Goal: Transaction & Acquisition: Purchase product/service

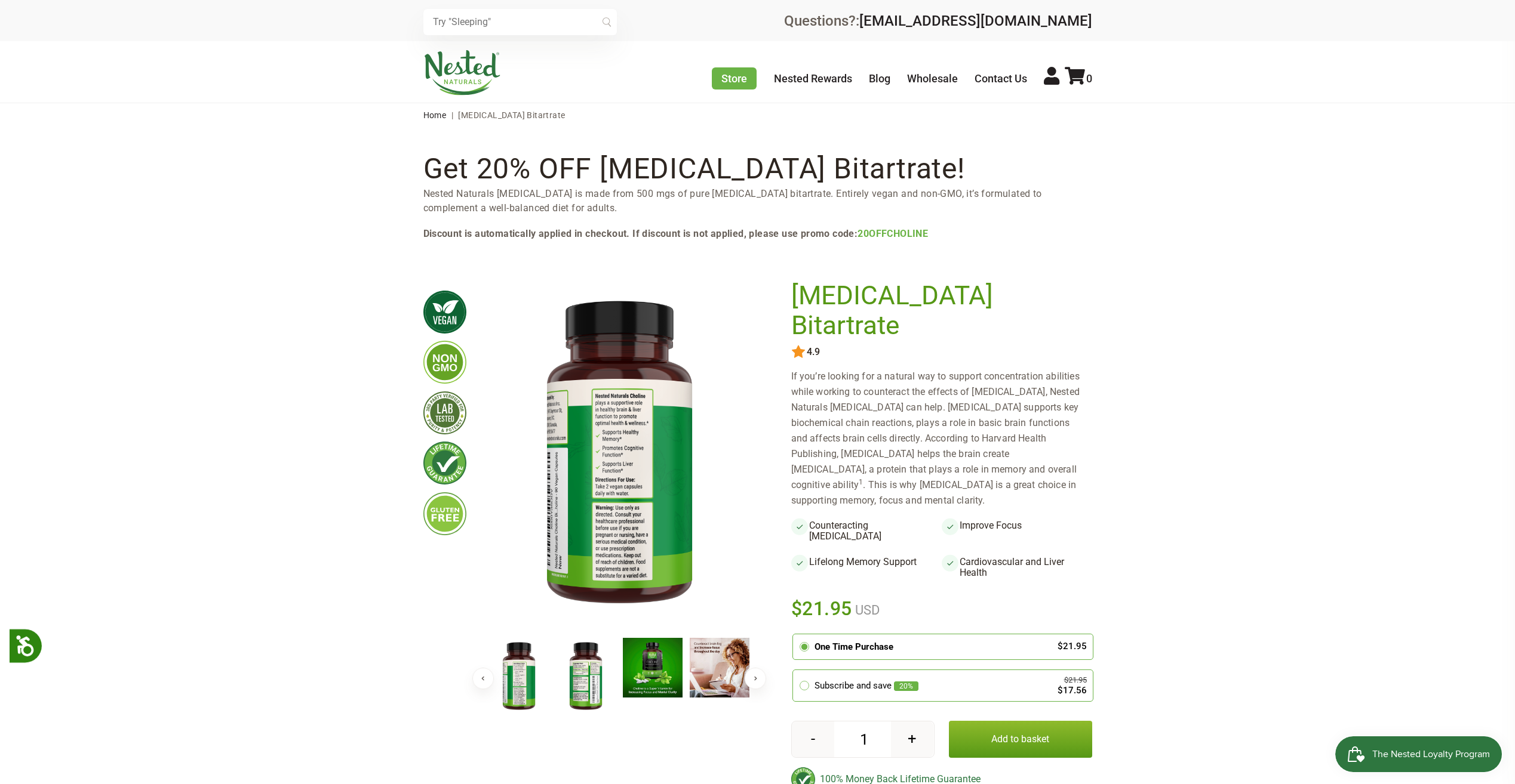
click at [576, 681] on img at bounding box center [585, 676] width 60 height 77
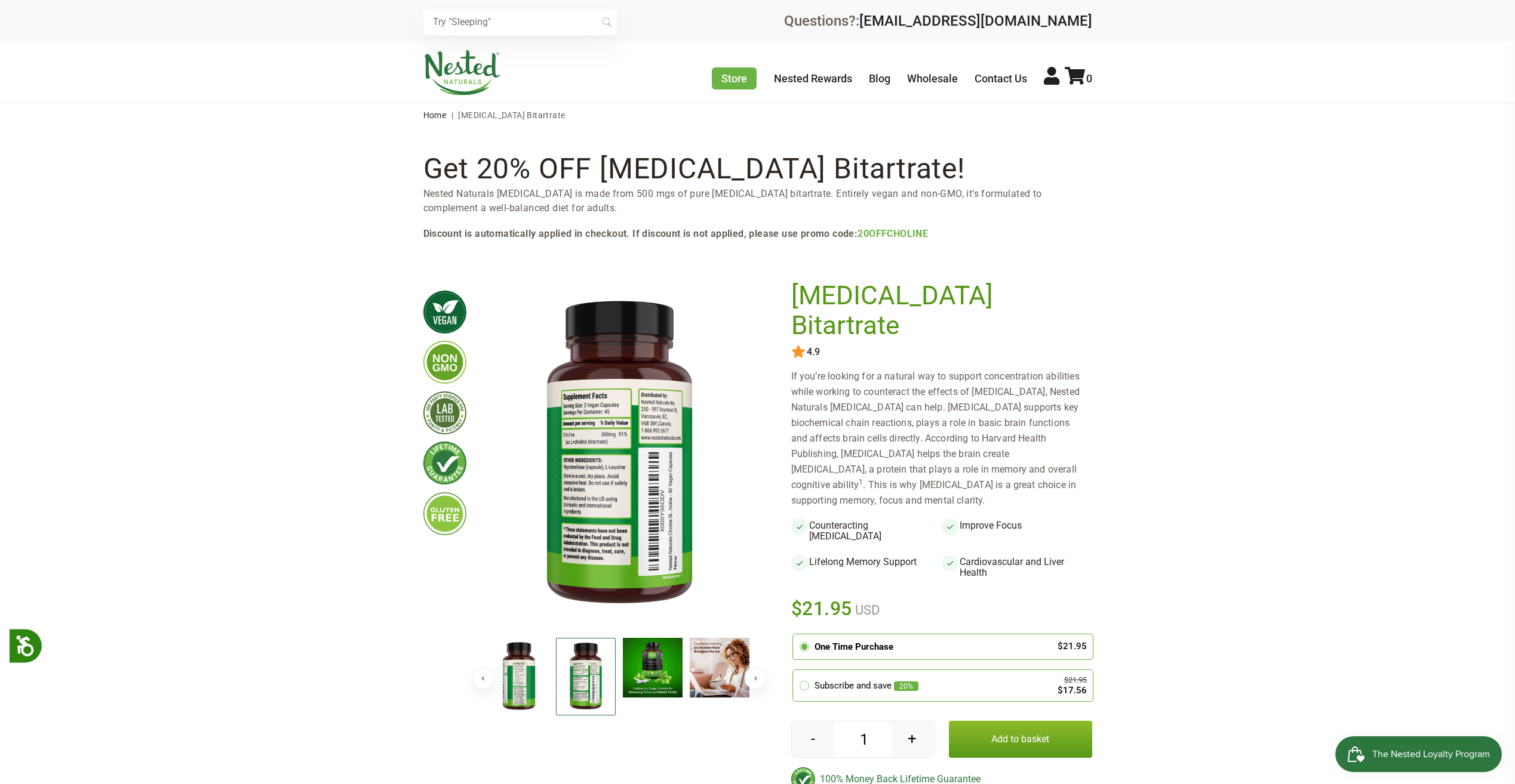
click at [631, 681] on img at bounding box center [652, 668] width 60 height 60
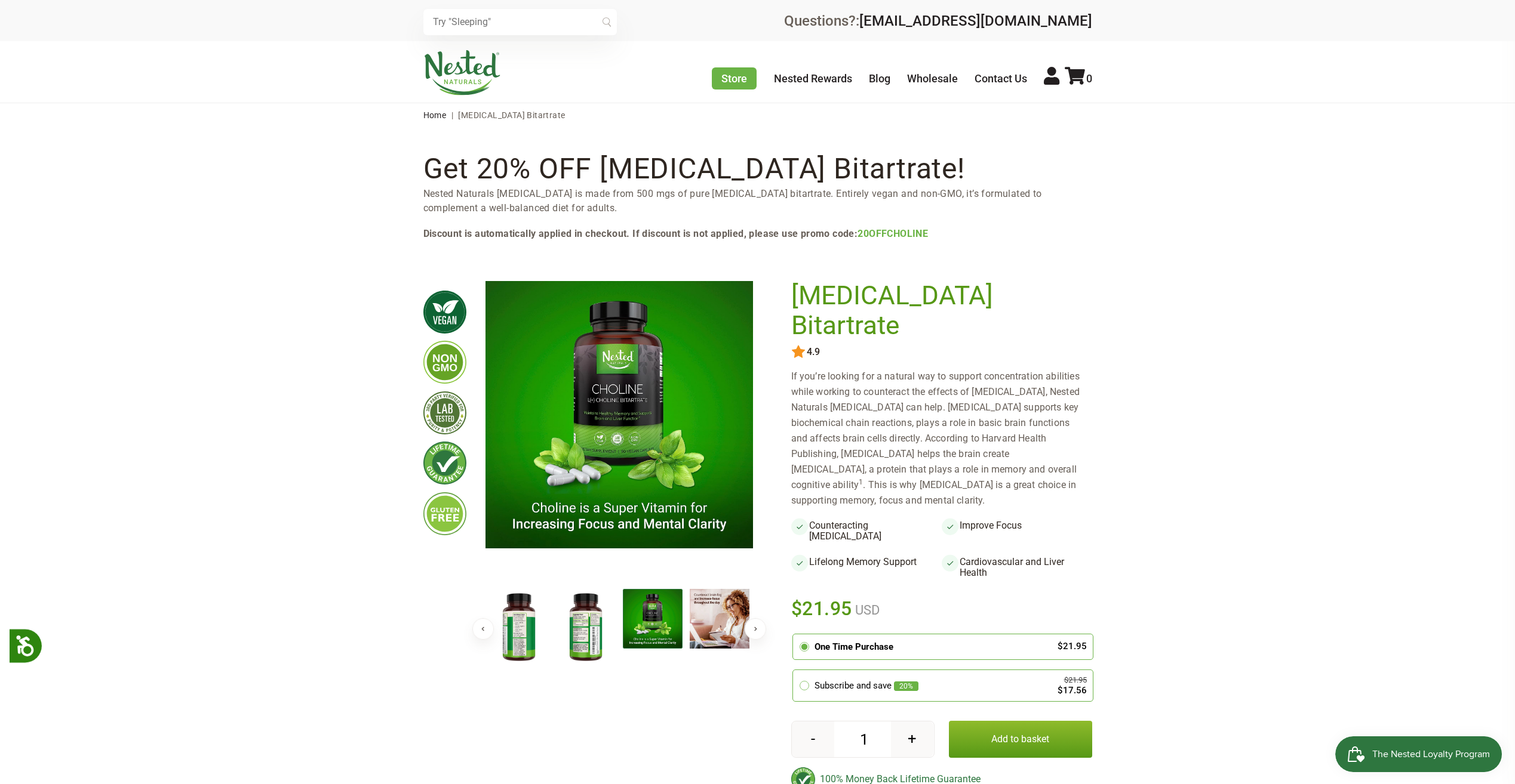
click at [598, 637] on img at bounding box center [585, 628] width 60 height 77
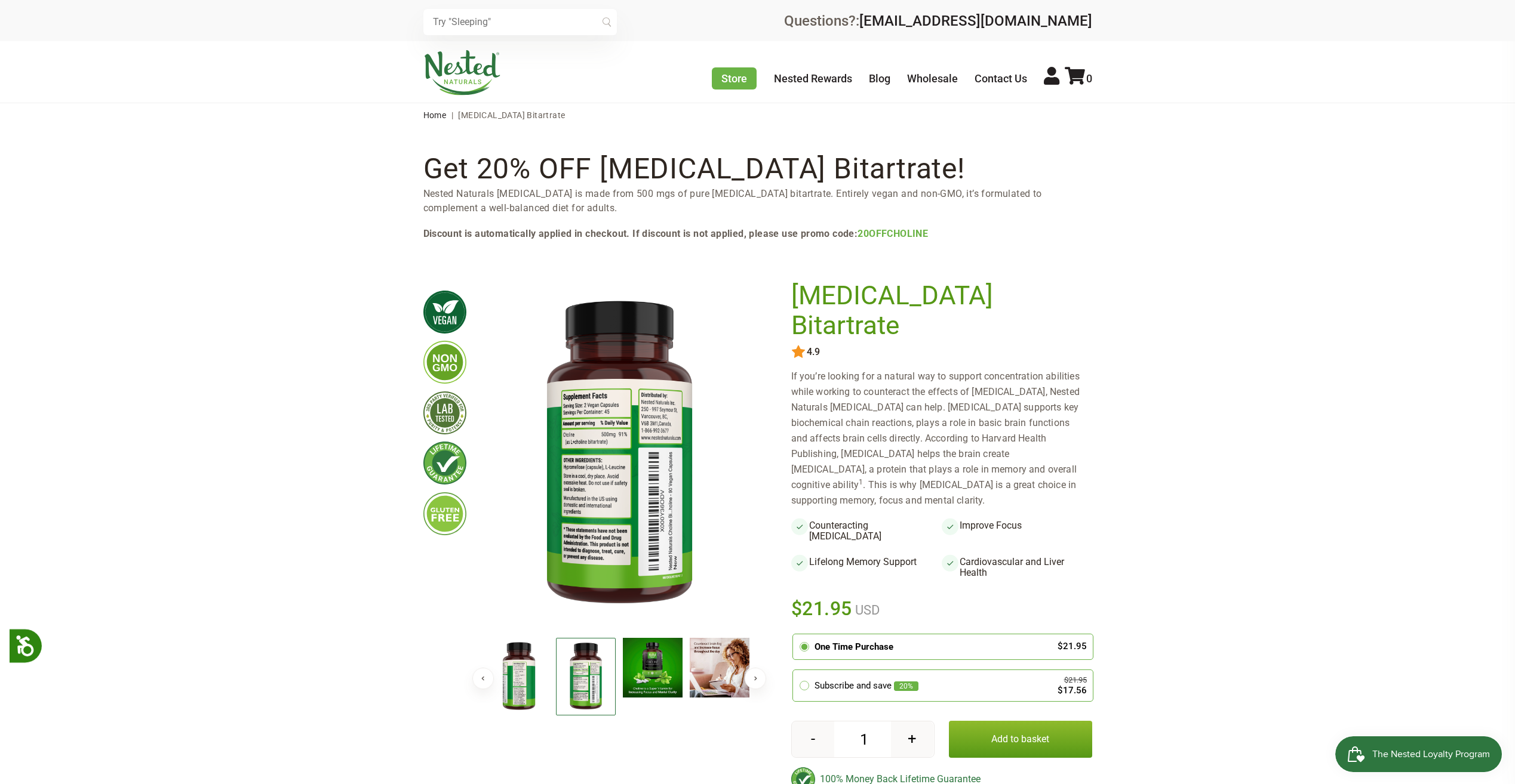
click at [520, 671] on img at bounding box center [518, 676] width 60 height 77
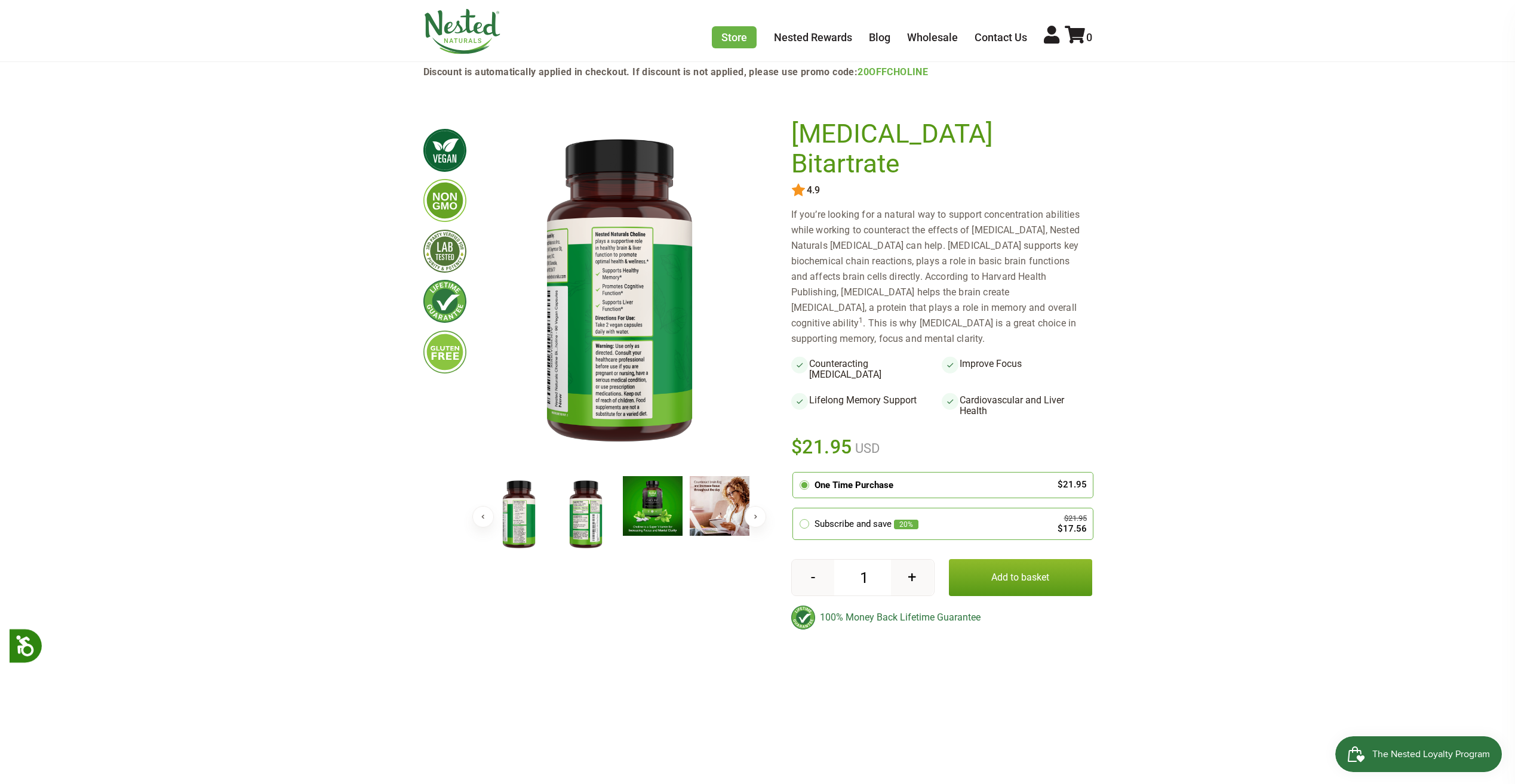
scroll to position [298, 0]
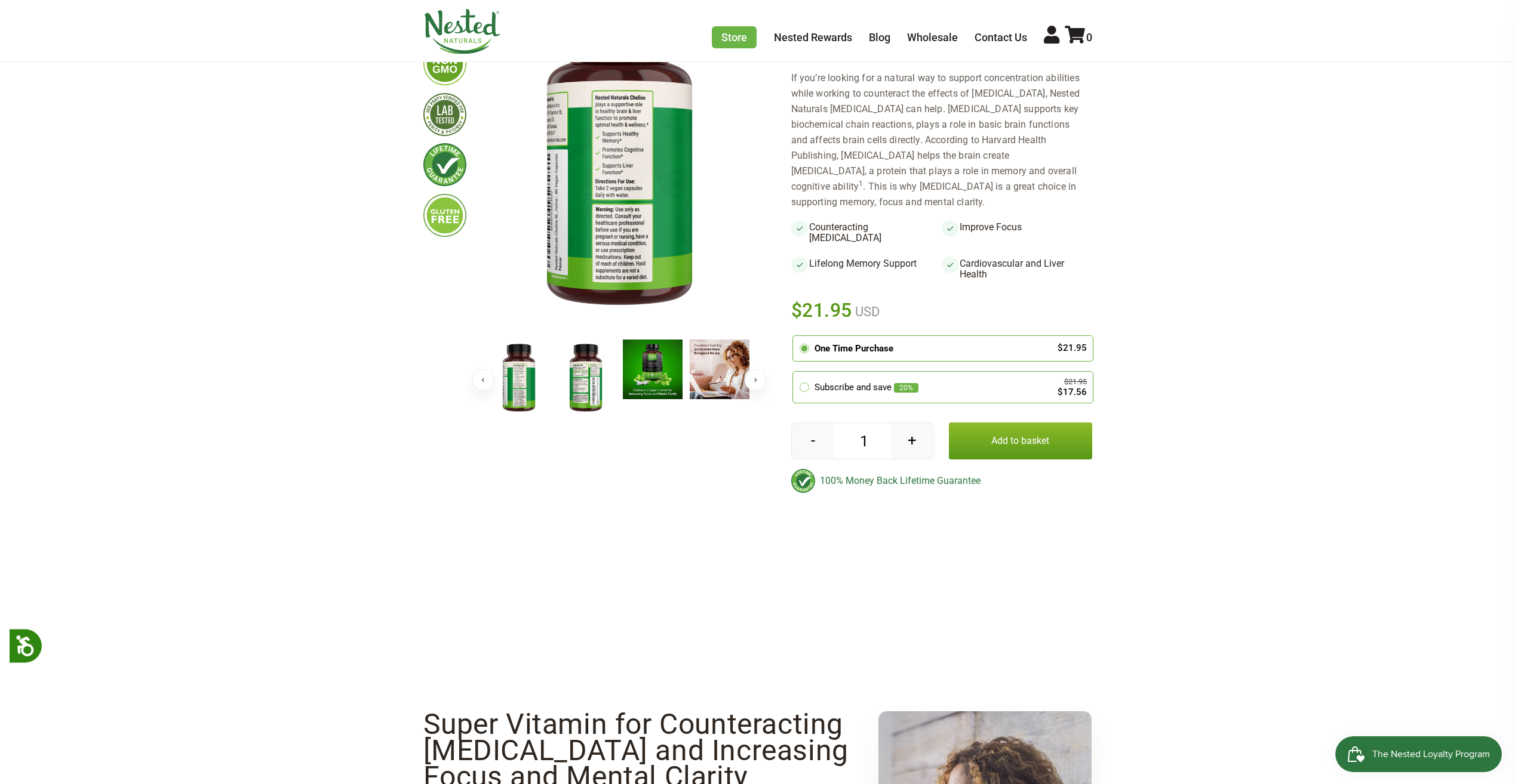
click at [571, 387] on img at bounding box center [585, 378] width 60 height 77
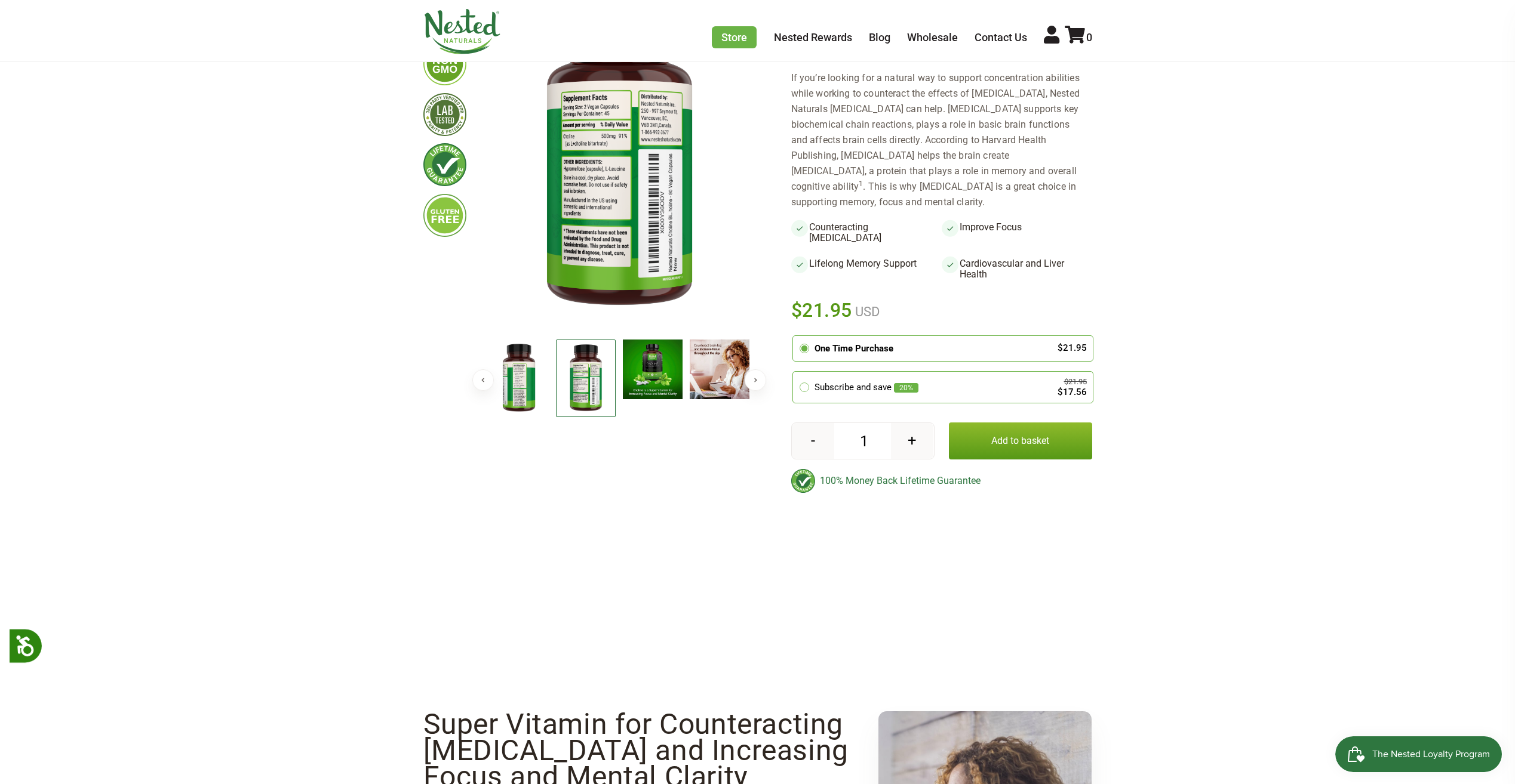
click at [756, 381] on button "Next" at bounding box center [755, 380] width 22 height 22
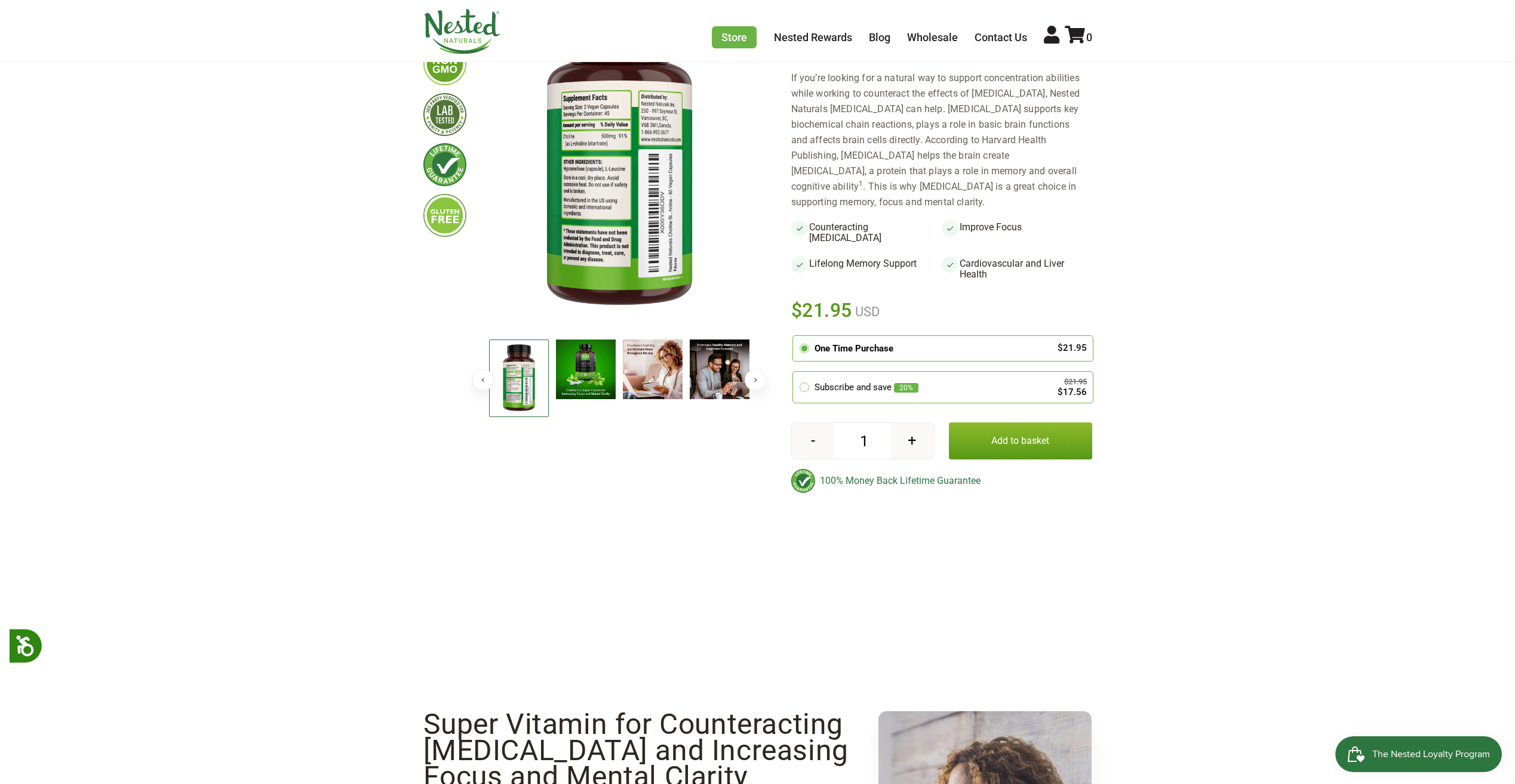
click at [753, 382] on button "Next" at bounding box center [755, 380] width 22 height 22
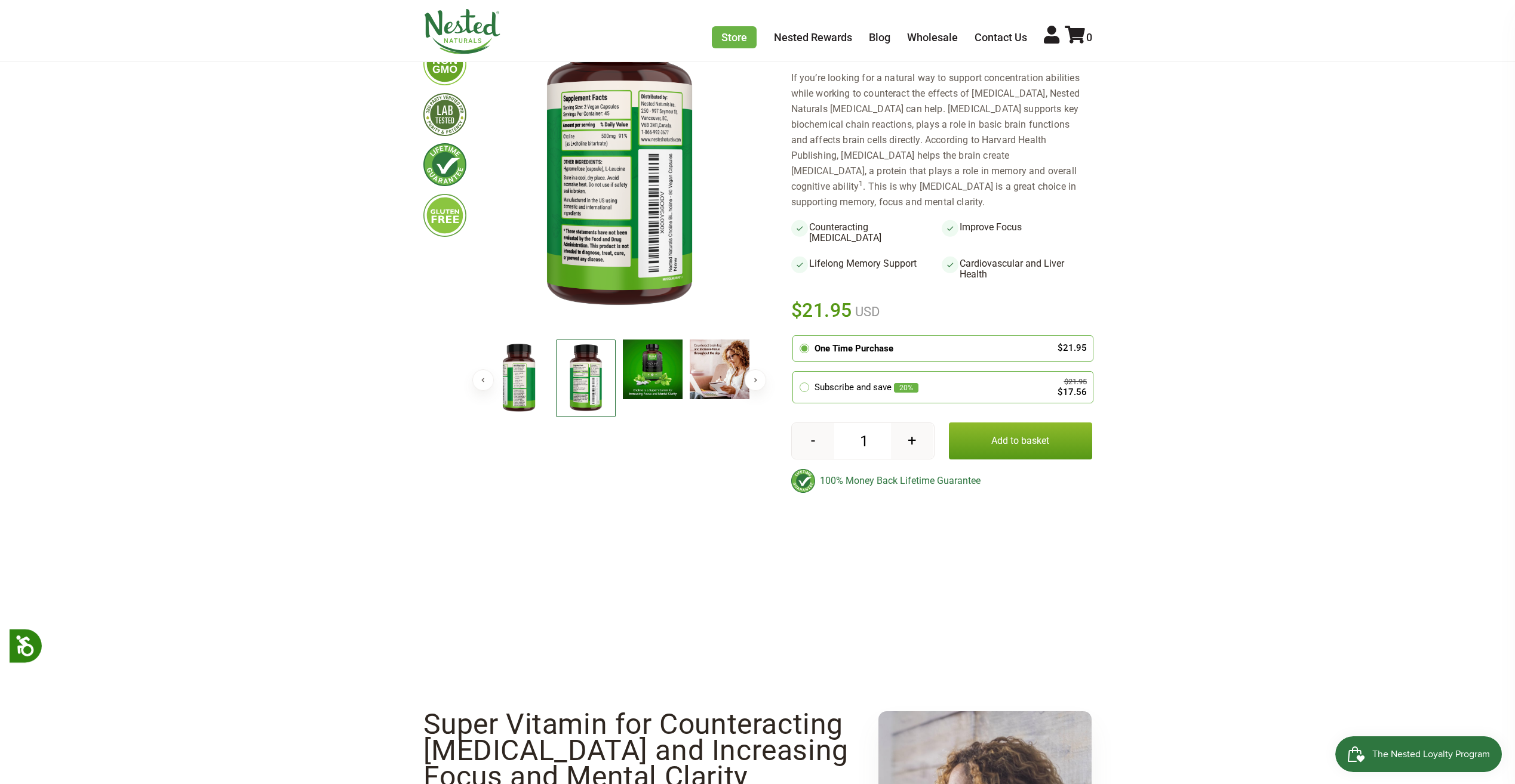
click at [1041, 422] on button "Add to basket" at bounding box center [1020, 441] width 143 height 37
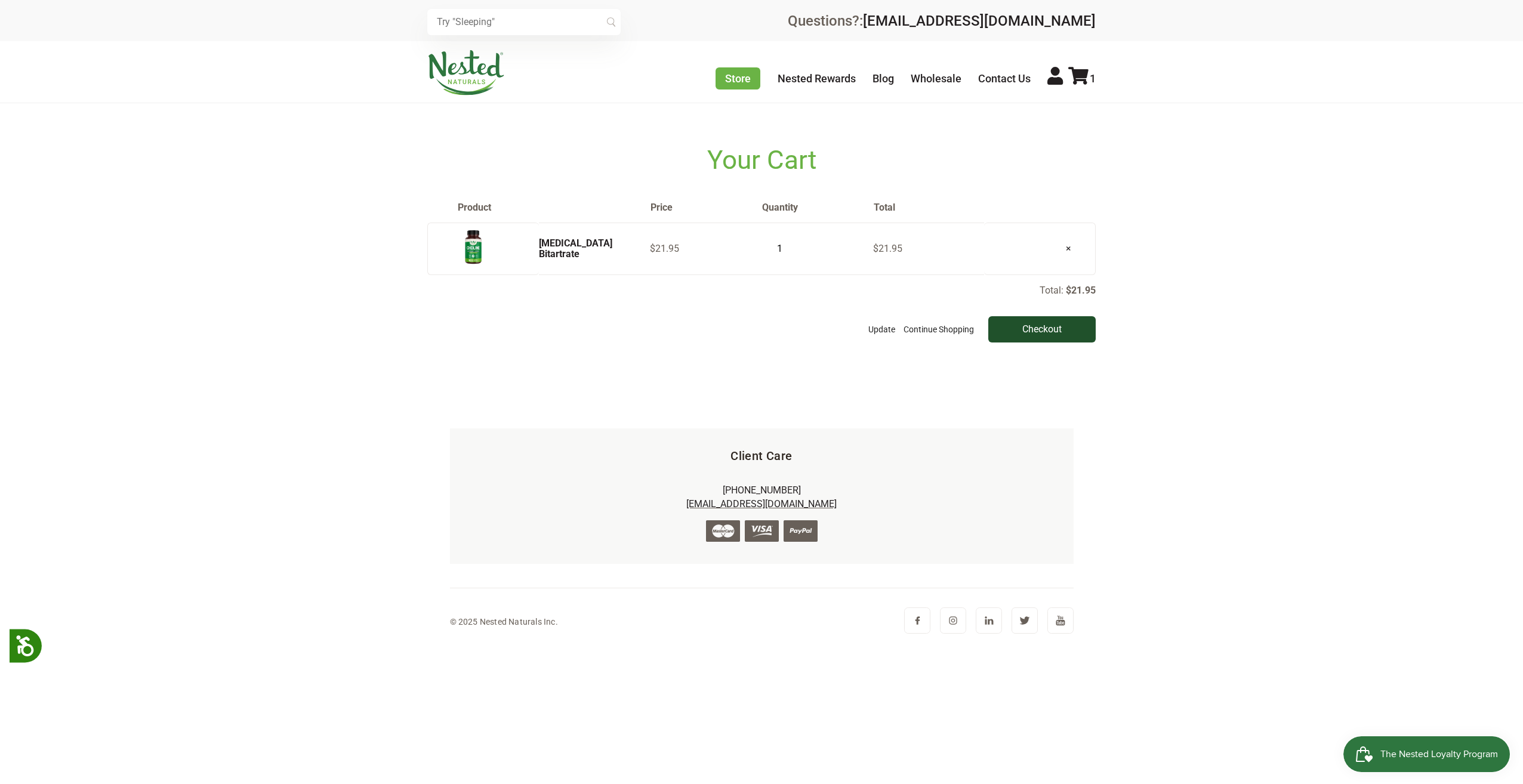
click at [1054, 336] on input "Checkout" at bounding box center [1042, 329] width 108 height 26
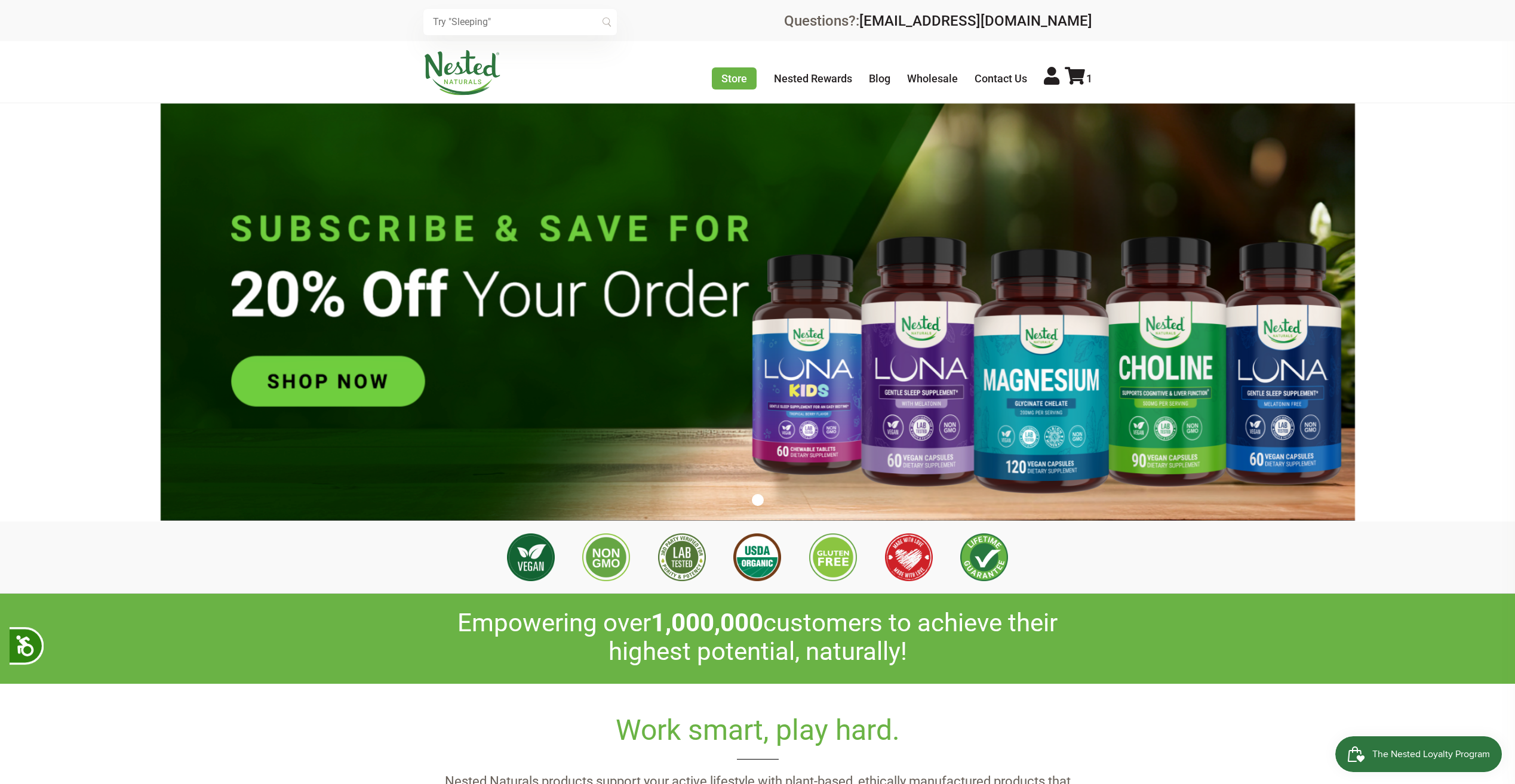
scroll to position [0, 630]
